Goal: Use online tool/utility: Utilize a website feature to perform a specific function

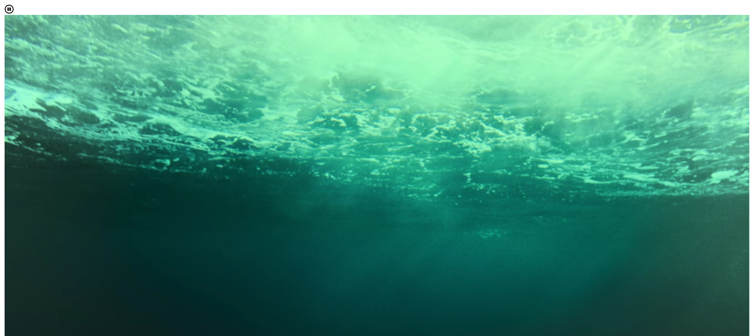
scroll to position [50, 0]
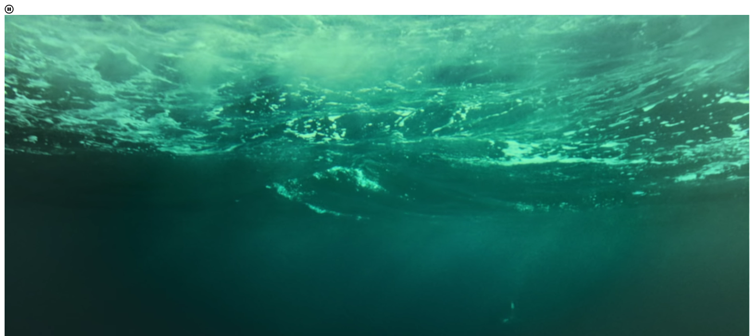
scroll to position [151, 0]
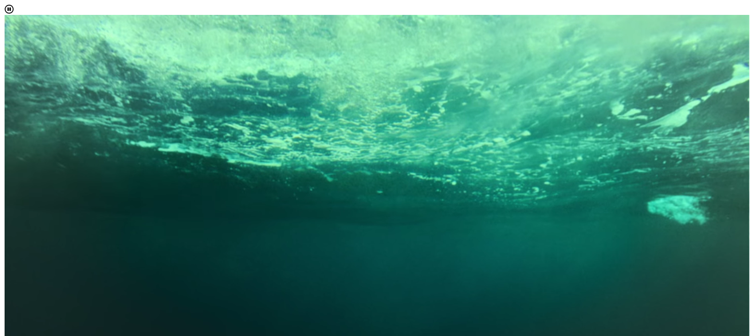
scroll to position [49, 0]
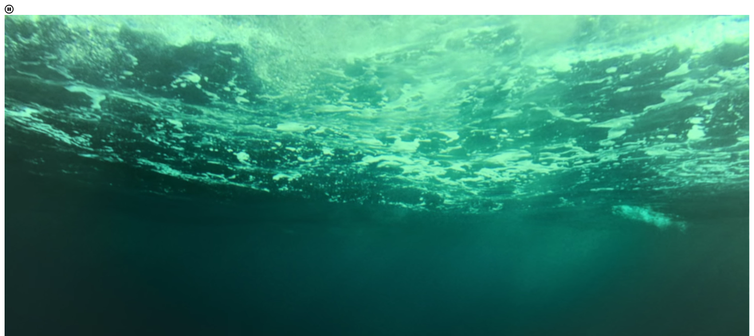
select select "[object Object]"
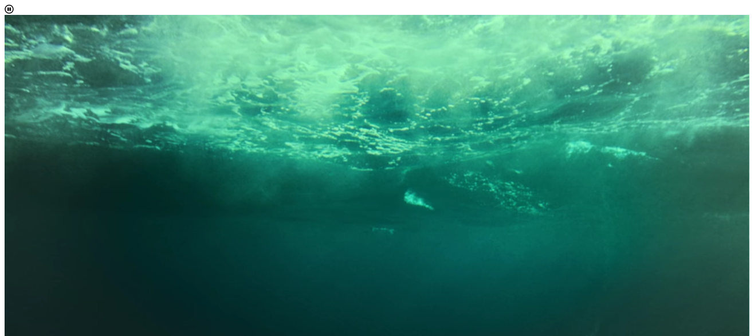
scroll to position [57, 0]
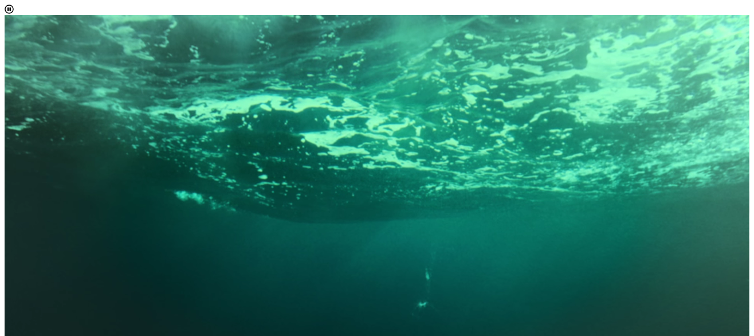
scroll to position [70, 0]
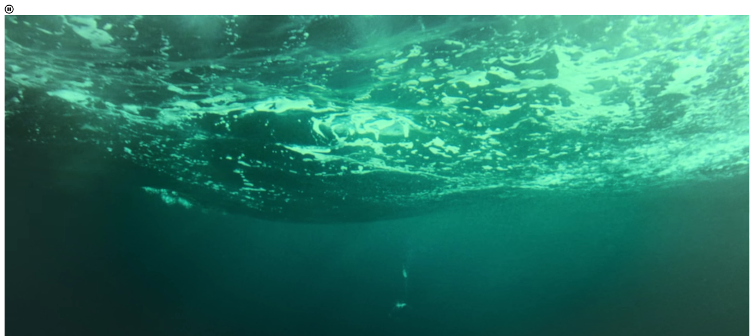
scroll to position [115, 0]
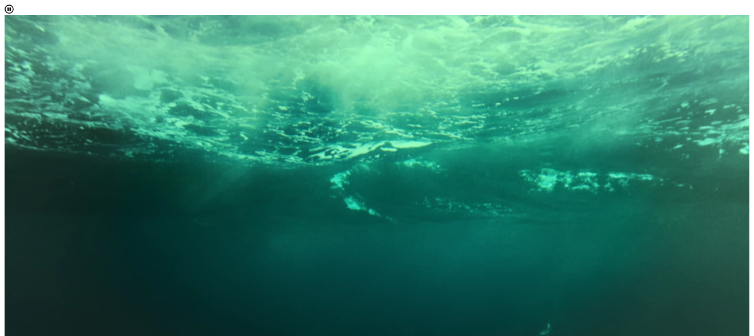
scroll to position [234, 0]
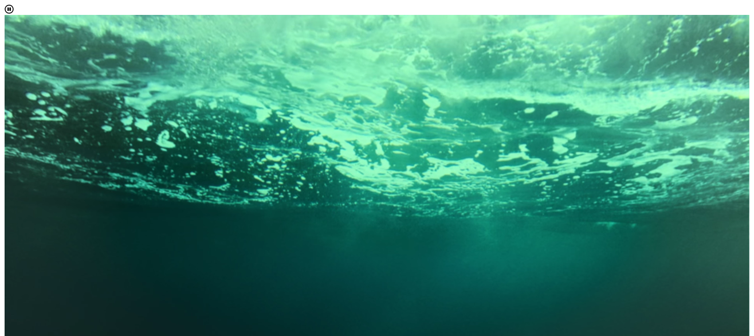
scroll to position [92, 0]
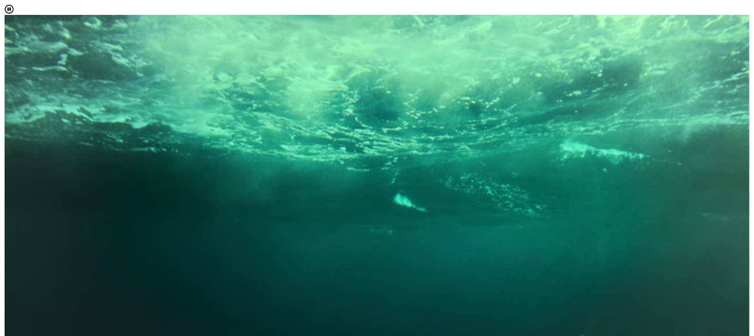
scroll to position [115, 0]
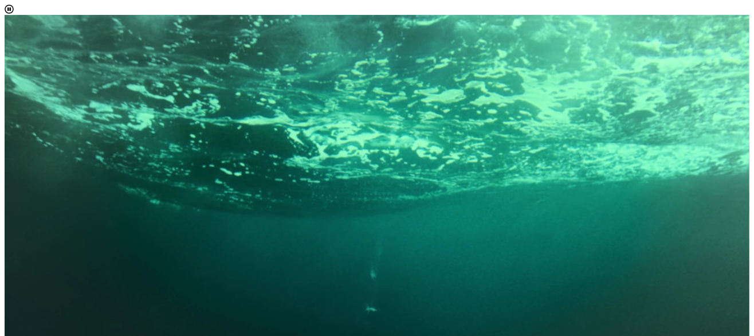
scroll to position [234, 0]
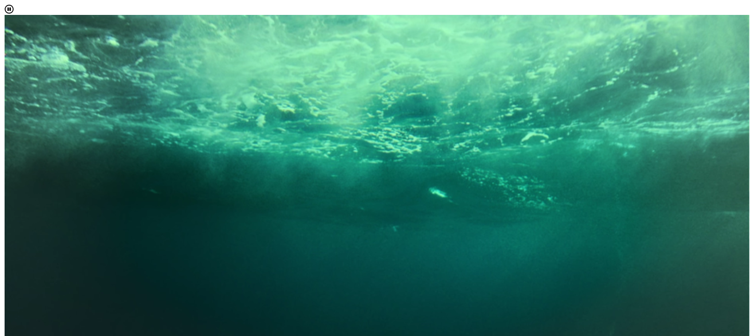
scroll to position [0, 0]
